Goal: Task Accomplishment & Management: Complete application form

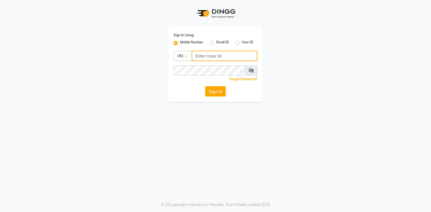
type input "9244260269"
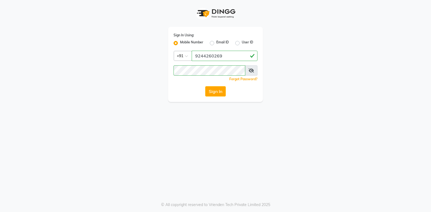
click at [213, 91] on button "Sign In" at bounding box center [215, 91] width 21 height 10
click at [213, 91] on div "Sign In" at bounding box center [215, 91] width 84 height 10
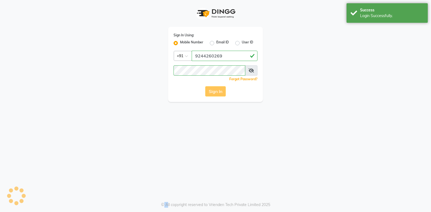
drag, startPoint x: 0, startPoint y: 0, endPoint x: 213, endPoint y: 91, distance: 231.3
click at [213, 91] on div "Sign In" at bounding box center [215, 91] width 84 height 10
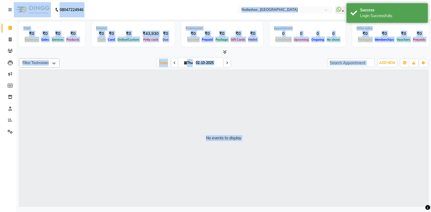
select select "en"
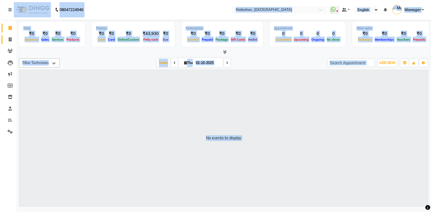
drag, startPoint x: 213, startPoint y: 91, endPoint x: 10, endPoint y: 40, distance: 209.1
click at [213, 91] on div "No events to display" at bounding box center [223, 138] width 409 height 136
click at [10, 40] on icon at bounding box center [10, 39] width 3 height 4
select select "service"
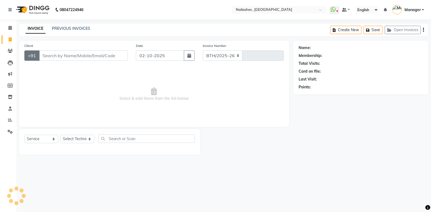
select select "4749"
type input "1110"
click at [46, 55] on input "Client" at bounding box center [83, 55] width 89 height 10
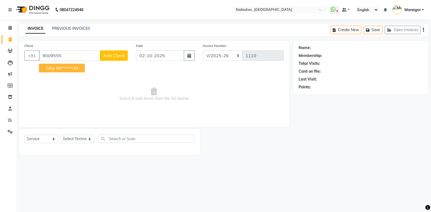
click at [57, 68] on ngb-highlight "90******30" at bounding box center [67, 67] width 22 height 5
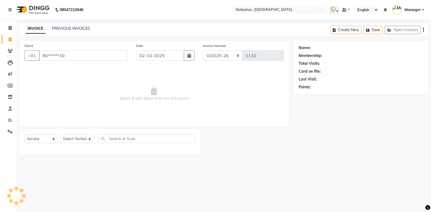
type input "90******30"
click at [83, 139] on select "Select Technician [PERSON_NAME] [PERSON_NAME] Manager [PERSON_NAME] [MEDICAL_DA…" at bounding box center [77, 138] width 34 height 8
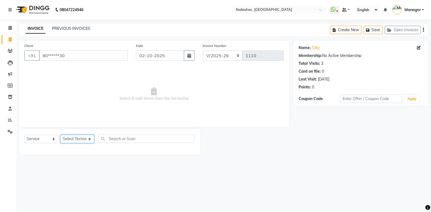
select select "32691"
click at [60, 134] on select "Select Technician [PERSON_NAME] [PERSON_NAME] Manager [PERSON_NAME] [MEDICAL_DA…" at bounding box center [77, 138] width 34 height 8
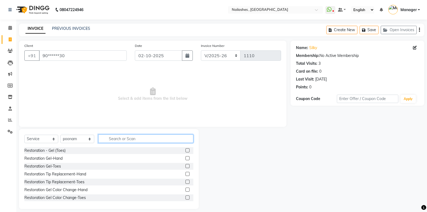
click at [116, 139] on input "text" at bounding box center [145, 138] width 95 height 8
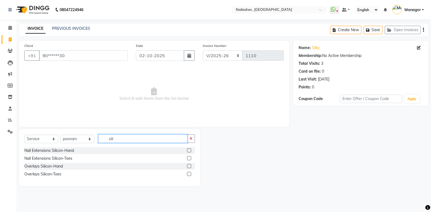
type input "sili"
click at [189, 149] on label at bounding box center [189, 150] width 4 height 4
click at [189, 149] on input "checkbox" at bounding box center [189, 151] width 4 height 4
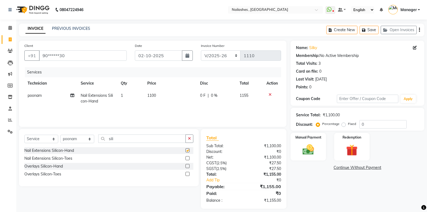
checkbox input "false"
click at [133, 139] on input "sili" at bounding box center [141, 138] width 87 height 8
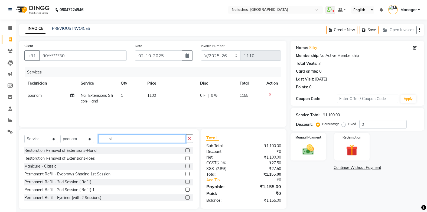
type input "s"
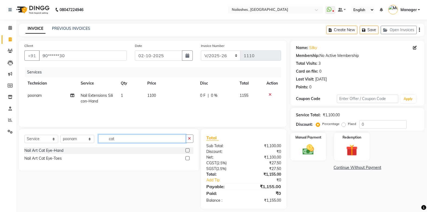
type input "cat"
click at [187, 149] on label at bounding box center [187, 150] width 4 height 4
click at [187, 149] on input "checkbox" at bounding box center [187, 151] width 4 height 4
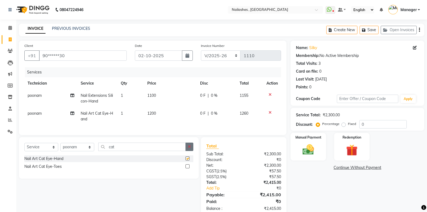
checkbox input "false"
click at [188, 148] on button "button" at bounding box center [189, 146] width 8 height 8
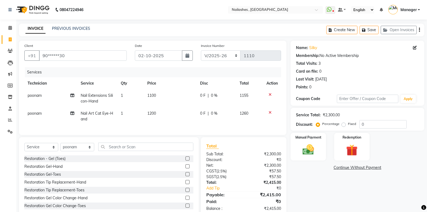
click at [185, 207] on label at bounding box center [187, 205] width 4 height 4
click at [185, 207] on input "checkbox" at bounding box center [187, 206] width 4 height 4
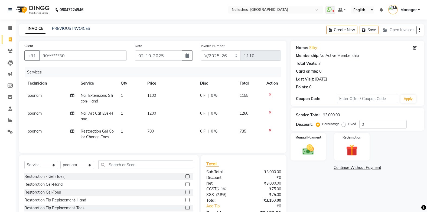
checkbox input "false"
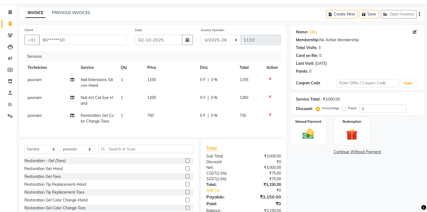
scroll to position [35, 0]
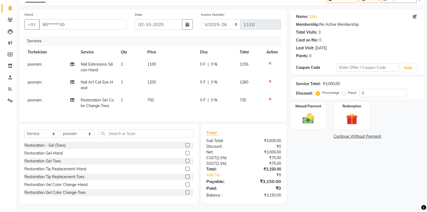
click at [348, 90] on label "Fixed" at bounding box center [352, 92] width 8 height 5
click at [343, 91] on input "Fixed" at bounding box center [345, 93] width 4 height 4
radio input "true"
click at [369, 89] on input "0" at bounding box center [382, 93] width 47 height 8
type input "1050"
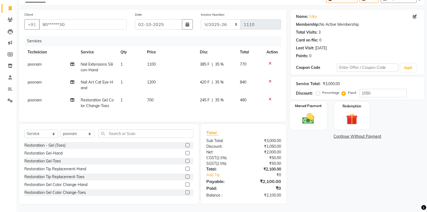
click at [317, 117] on img at bounding box center [307, 118] width 19 height 14
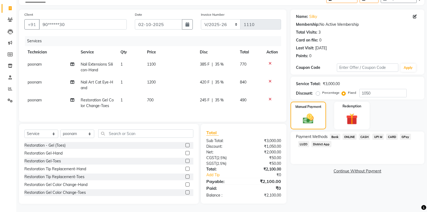
click at [364, 133] on span "CASH" at bounding box center [365, 136] width 12 height 6
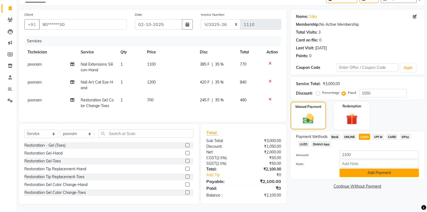
click at [371, 168] on button "Add Payment" at bounding box center [378, 172] width 79 height 8
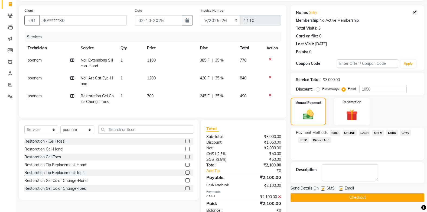
click at [368, 195] on button "Checkout" at bounding box center [357, 197] width 134 height 8
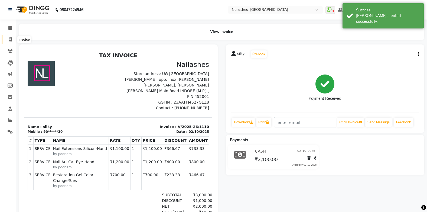
click at [9, 39] on icon at bounding box center [10, 39] width 3 height 4
select select "service"
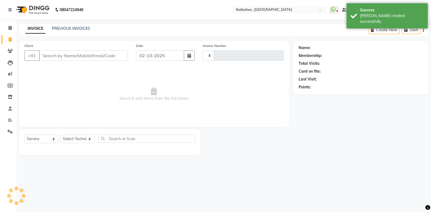
type input "1111"
select select "4749"
click at [47, 56] on input "Client" at bounding box center [83, 55] width 89 height 10
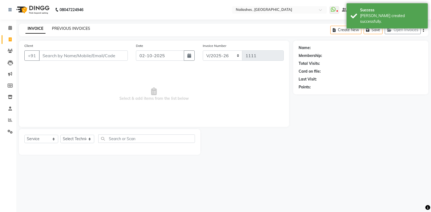
click at [78, 29] on link "PREVIOUS INVOICES" at bounding box center [71, 28] width 38 height 5
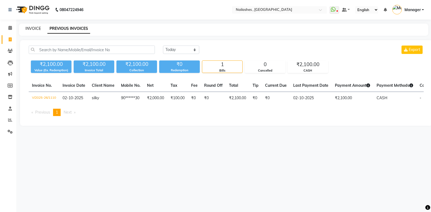
click at [32, 26] on link "INVOICE" at bounding box center [32, 28] width 15 height 5
select select "4749"
select select "service"
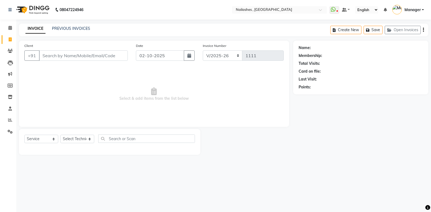
click at [45, 58] on input "Client" at bounding box center [83, 55] width 89 height 10
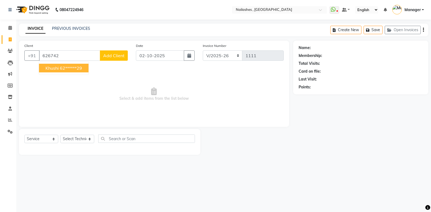
click at [56, 68] on span "khushi" at bounding box center [51, 67] width 13 height 5
type input "62******29"
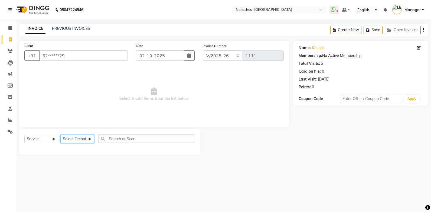
click at [84, 139] on select "Select Technician [PERSON_NAME] [PERSON_NAME] Manager [PERSON_NAME] [MEDICAL_DA…" at bounding box center [77, 138] width 34 height 8
select select "63336"
click at [60, 134] on select "Select Technician [PERSON_NAME] [PERSON_NAME] Manager [PERSON_NAME] [MEDICAL_DA…" at bounding box center [77, 138] width 34 height 8
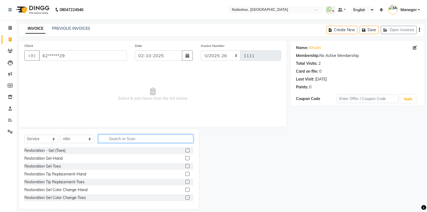
click at [111, 137] on input "text" at bounding box center [145, 138] width 95 height 8
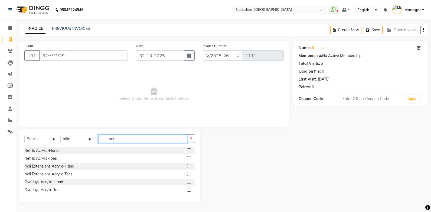
type input "acr"
click at [189, 165] on label at bounding box center [189, 166] width 4 height 4
click at [189, 165] on input "checkbox" at bounding box center [189, 166] width 4 height 4
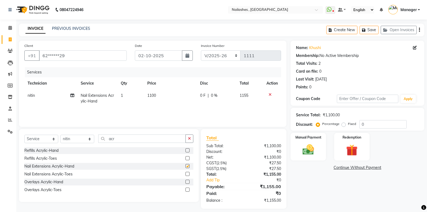
checkbox input "false"
click at [188, 138] on icon "button" at bounding box center [189, 138] width 3 height 4
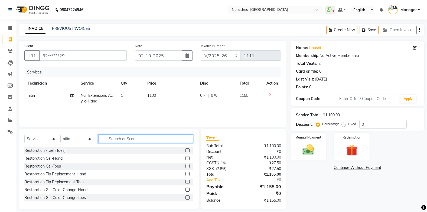
click at [133, 139] on input "text" at bounding box center [145, 138] width 95 height 8
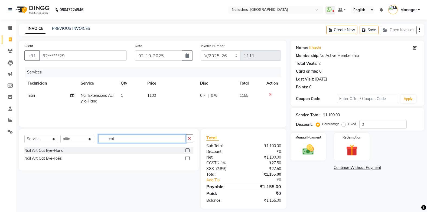
type input "cat"
click at [187, 150] on label at bounding box center [187, 150] width 4 height 4
click at [187, 150] on input "checkbox" at bounding box center [187, 151] width 4 height 4
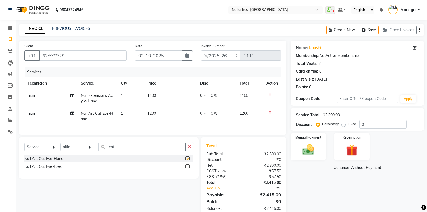
checkbox input "false"
click at [164, 149] on input "cat" at bounding box center [141, 146] width 87 height 8
type input "c"
type input "chro"
click at [186, 160] on label at bounding box center [187, 158] width 4 height 4
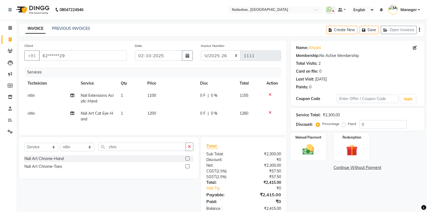
click at [186, 160] on input "checkbox" at bounding box center [187, 159] width 4 height 4
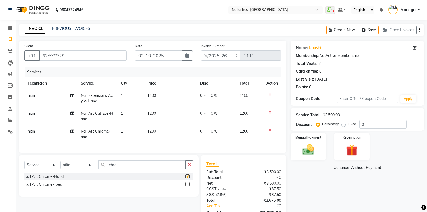
checkbox input "false"
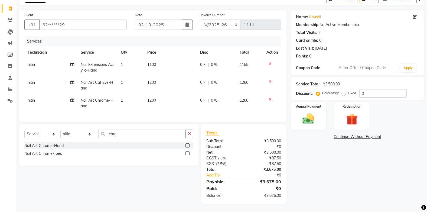
scroll to position [35, 0]
click at [348, 90] on label "Fixed" at bounding box center [352, 92] width 8 height 5
click at [343, 91] on input "Fixed" at bounding box center [345, 93] width 4 height 4
radio input "true"
click at [366, 89] on input "0" at bounding box center [382, 93] width 47 height 8
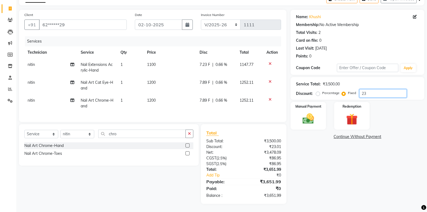
type input "2"
type input "1375"
click at [316, 121] on img at bounding box center [307, 119] width 19 height 14
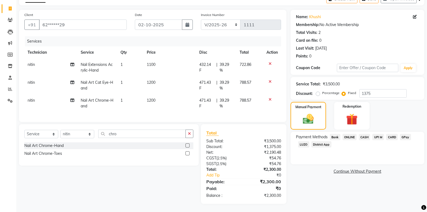
click at [363, 134] on span "CASH" at bounding box center [365, 137] width 12 height 6
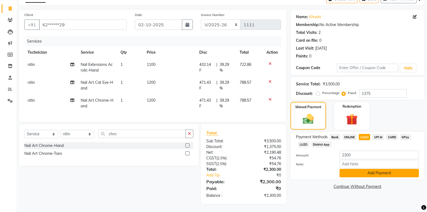
click at [364, 169] on button "Add Payment" at bounding box center [378, 173] width 79 height 8
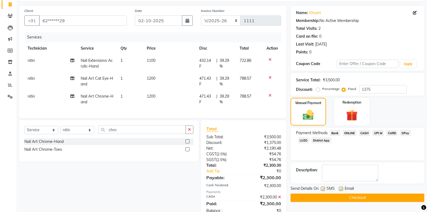
scroll to position [54, 0]
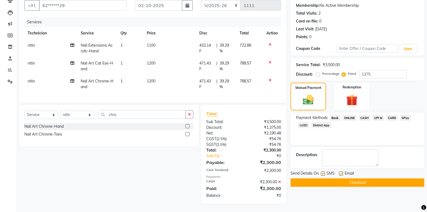
click at [354, 178] on button "Checkout" at bounding box center [357, 182] width 134 height 8
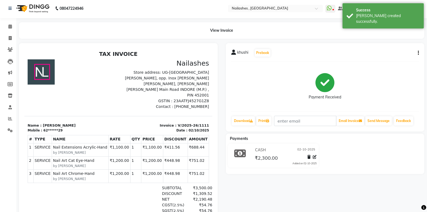
scroll to position [2, 0]
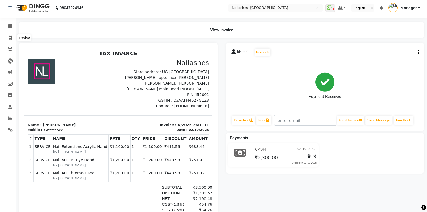
click at [10, 35] on span at bounding box center [9, 38] width 9 height 6
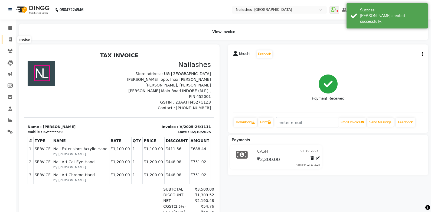
select select "service"
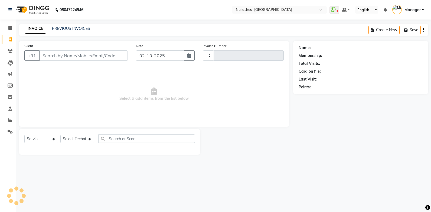
type input "1112"
select select "4749"
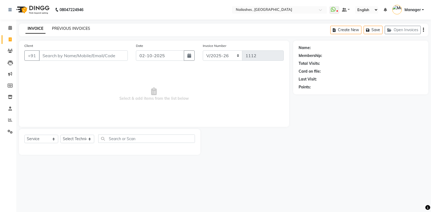
click at [65, 28] on link "PREVIOUS INVOICES" at bounding box center [71, 28] width 38 height 5
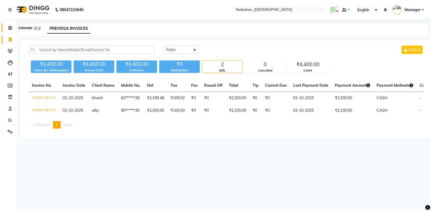
click at [10, 28] on icon at bounding box center [10, 28] width 4 height 4
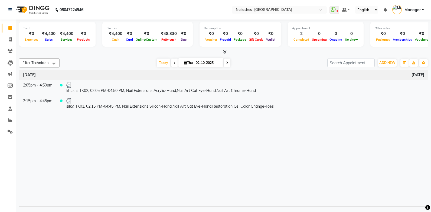
click at [225, 52] on icon at bounding box center [225, 52] width 4 height 4
